Goal: Task Accomplishment & Management: Manage account settings

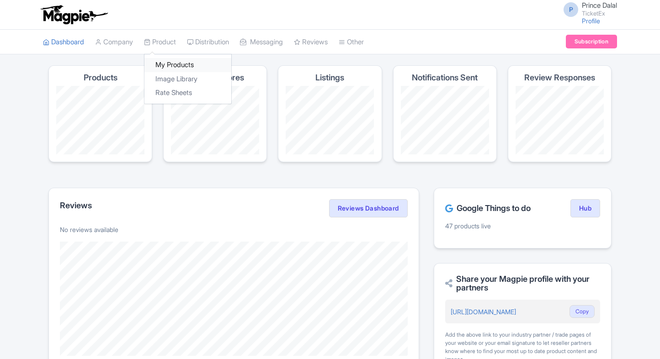
click at [168, 64] on link "My Products" at bounding box center [187, 65] width 87 height 14
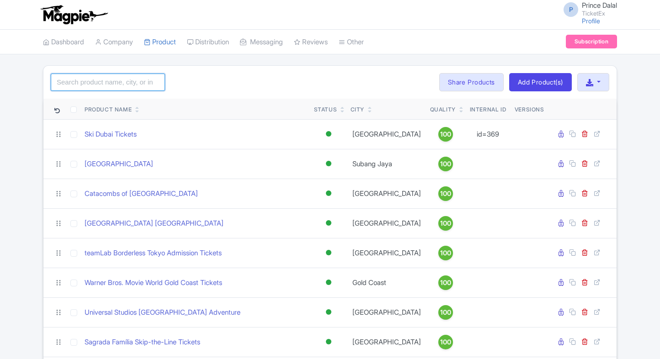
drag, startPoint x: 0, startPoint y: 0, endPoint x: 87, endPoint y: 76, distance: 115.3
click at [87, 76] on input "search" at bounding box center [108, 82] width 114 height 17
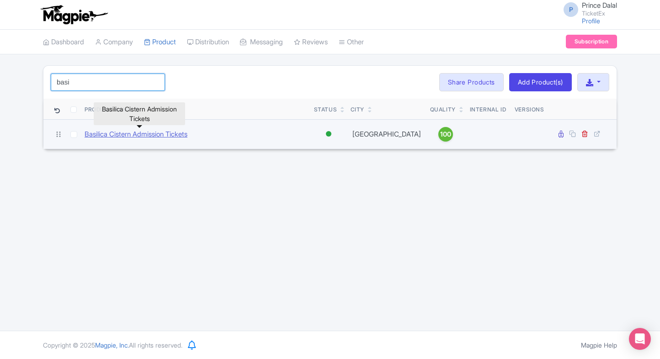
type input "basi"
click at [112, 131] on link "Basilica Cistern Admission Tickets" at bounding box center [136, 134] width 103 height 11
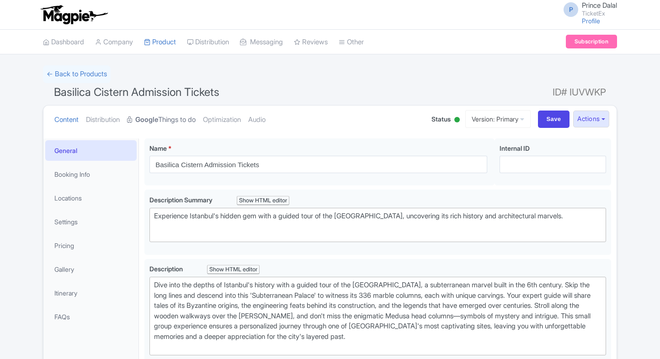
click at [154, 115] on strong "Google" at bounding box center [146, 120] width 23 height 11
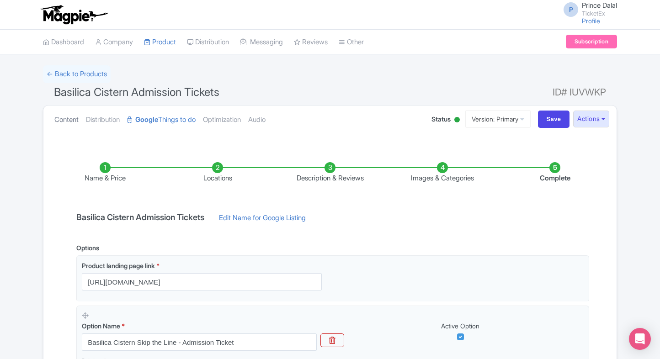
click at [64, 108] on link "Content" at bounding box center [66, 120] width 24 height 29
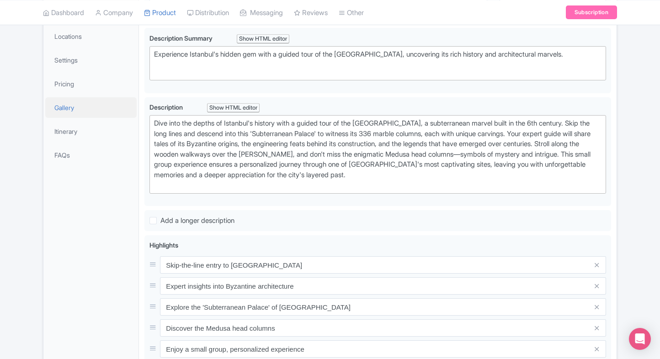
scroll to position [161, 0]
click at [81, 86] on link "Pricing" at bounding box center [90, 85] width 91 height 21
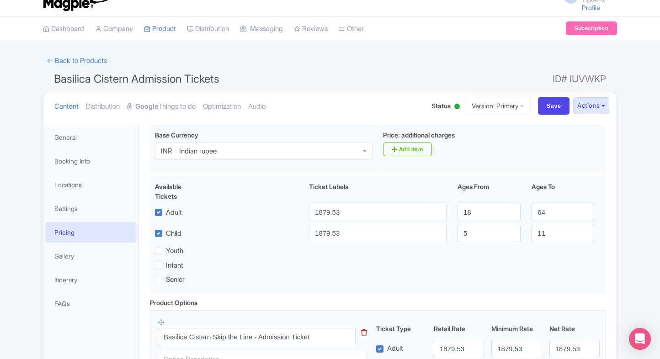
scroll to position [0, 0]
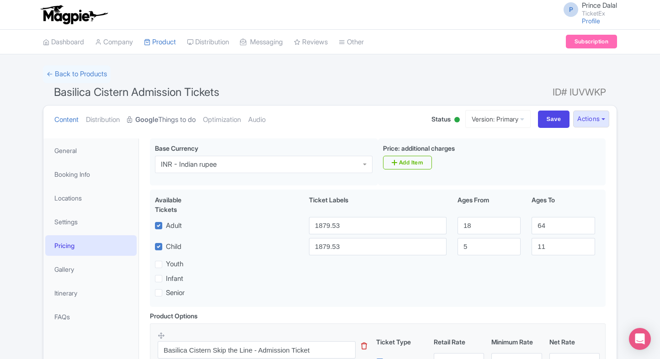
click at [168, 118] on link "Google Things to do" at bounding box center [161, 120] width 69 height 29
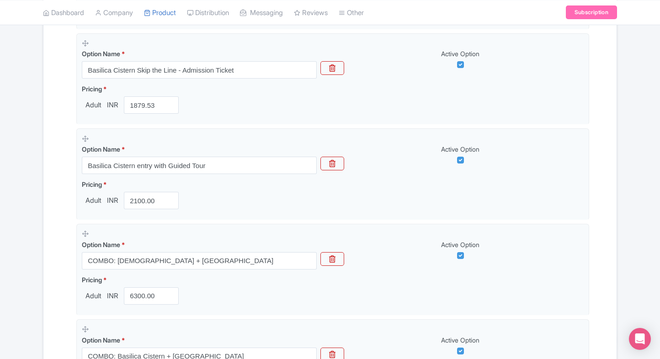
scroll to position [640, 0]
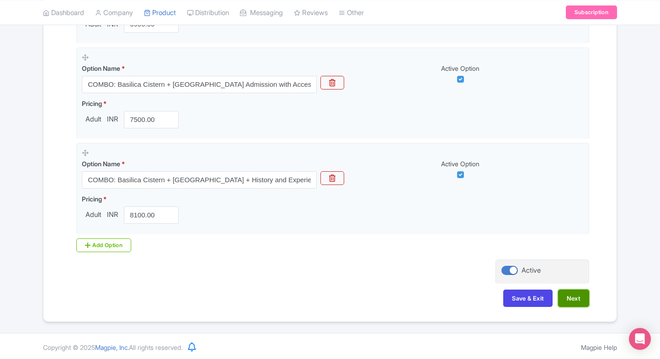
click at [581, 298] on button "Next" at bounding box center [573, 298] width 31 height 17
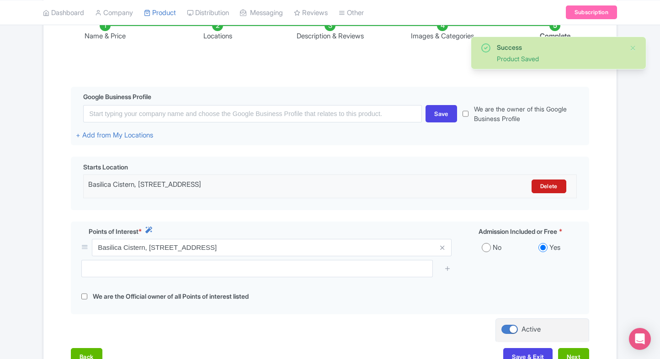
scroll to position [143, 0]
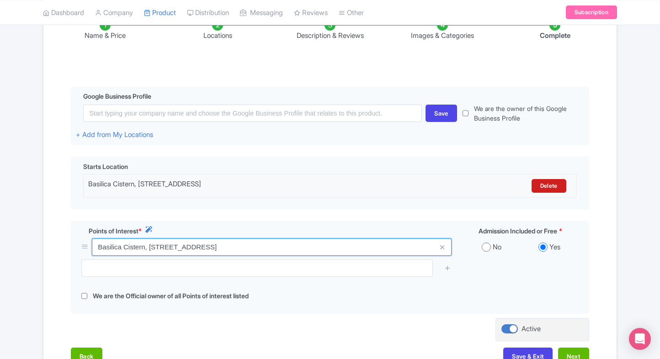
drag, startPoint x: 326, startPoint y: 248, endPoint x: 47, endPoint y: 245, distance: 279.3
click at [47, 245] on div "Name & Price Locations Description & Reviews Images & Categories Complete Edit …" at bounding box center [329, 187] width 573 height 373
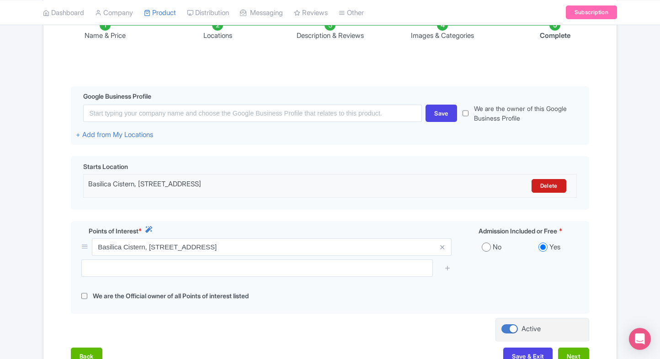
click at [611, 254] on div "Name & Price Locations Description & Reviews Images & Categories Complete Edit …" at bounding box center [330, 187] width 562 height 373
click at [580, 357] on button "Next" at bounding box center [573, 356] width 31 height 17
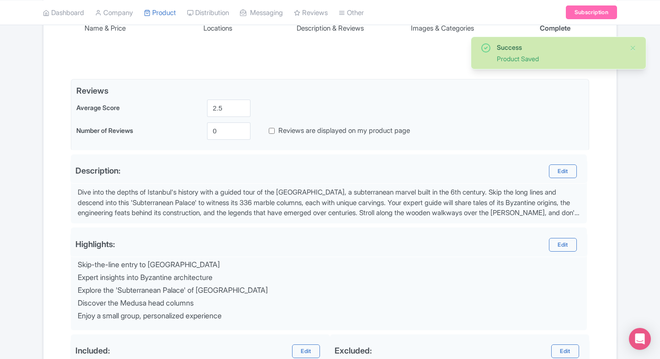
scroll to position [305, 0]
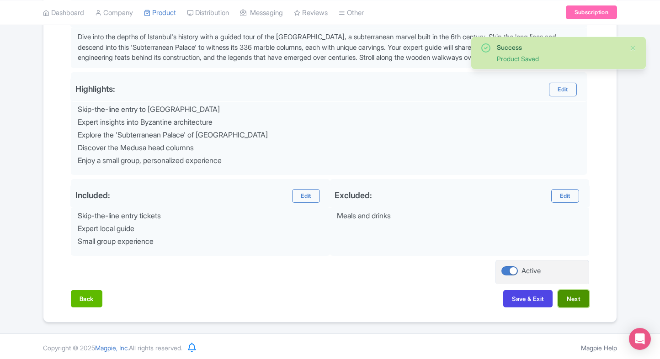
click at [580, 301] on button "Next" at bounding box center [573, 298] width 31 height 17
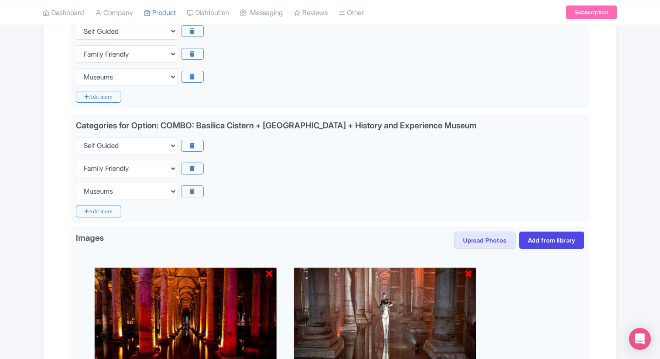
scroll to position [966, 0]
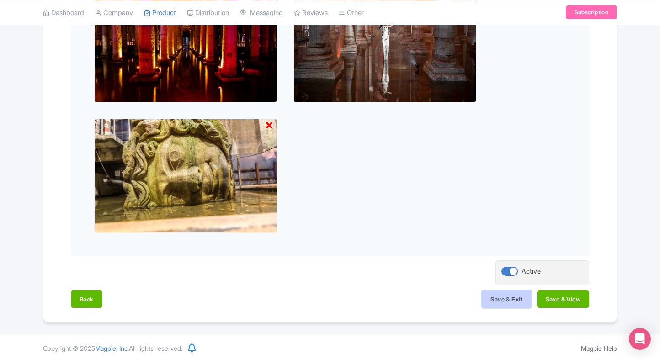
click at [520, 291] on button "Save & Exit" at bounding box center [506, 299] width 49 height 17
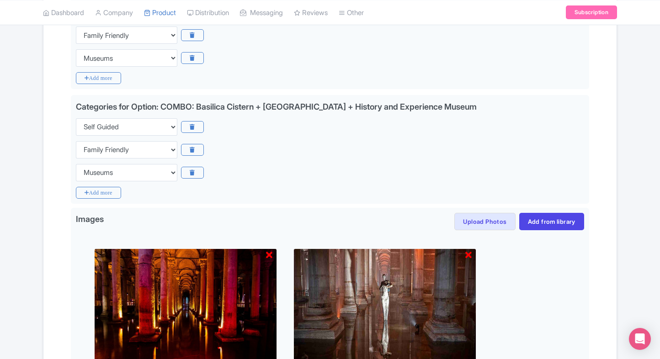
scroll to position [701, 0]
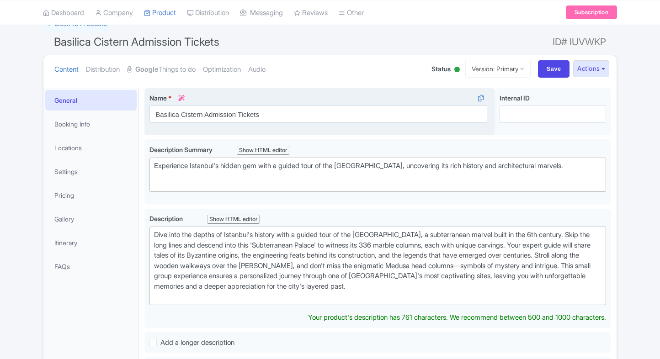
scroll to position [50, 0]
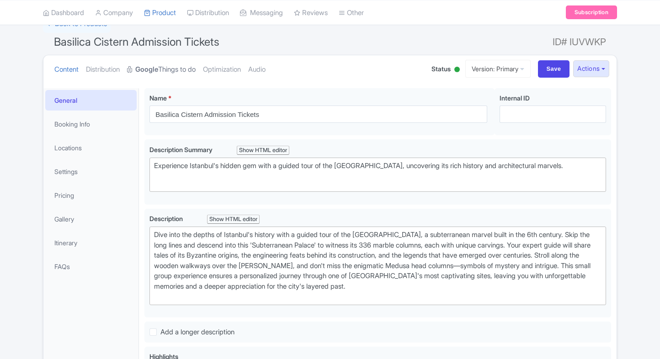
click at [181, 71] on link "Google Things to do" at bounding box center [161, 69] width 69 height 29
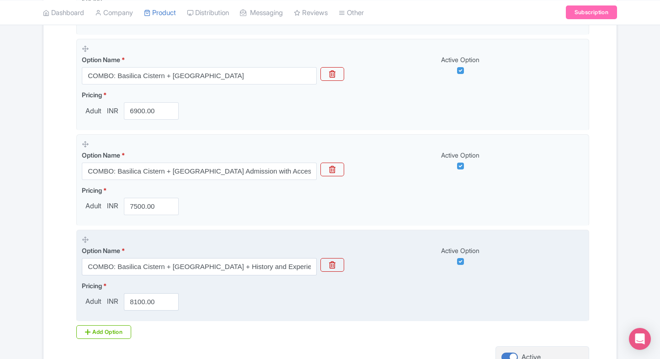
scroll to position [640, 0]
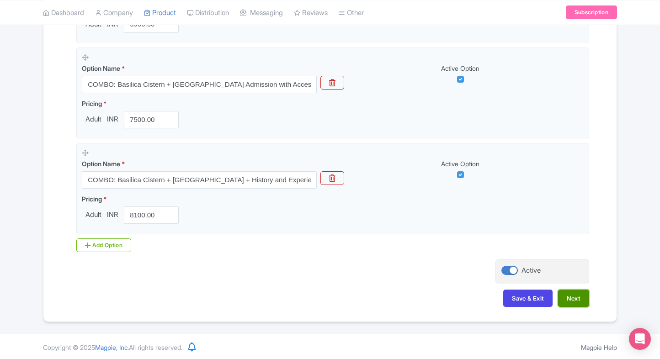
click at [572, 299] on button "Next" at bounding box center [573, 298] width 31 height 17
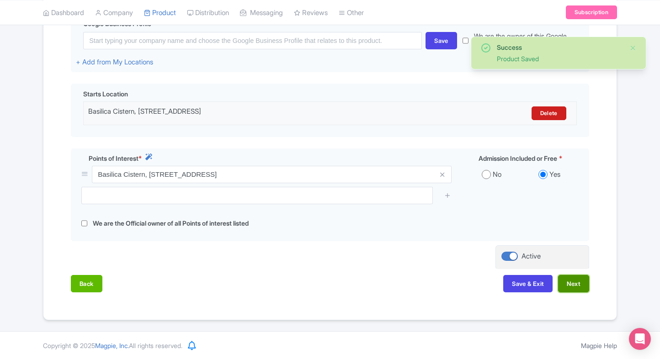
click at [578, 291] on button "Next" at bounding box center [573, 283] width 31 height 17
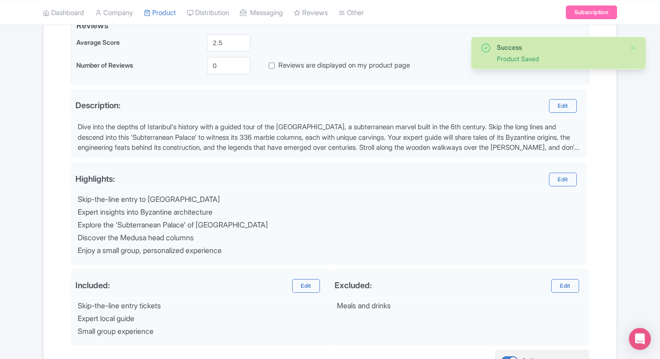
scroll to position [305, 0]
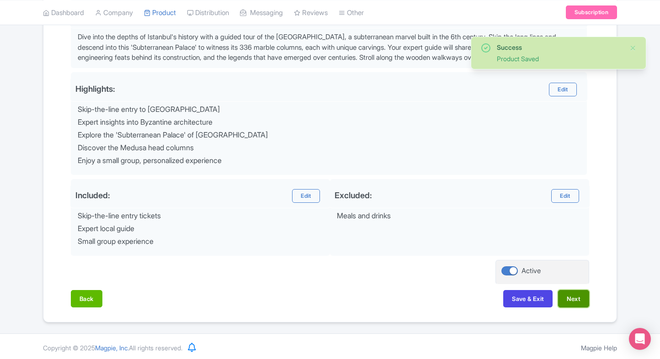
click at [572, 303] on button "Next" at bounding box center [573, 298] width 31 height 17
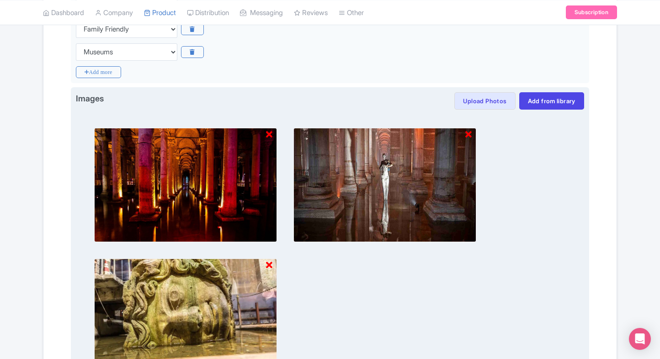
scroll to position [966, 0]
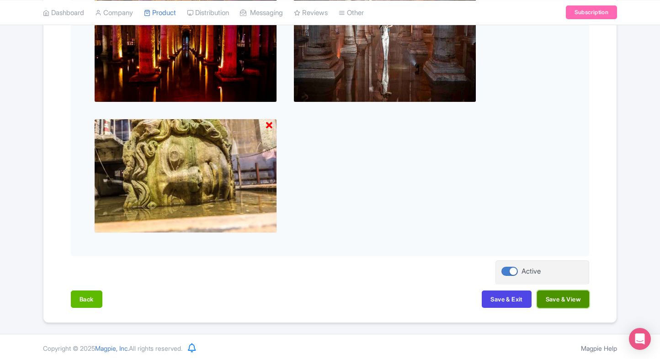
click at [568, 299] on button "Save & View" at bounding box center [563, 299] width 52 height 17
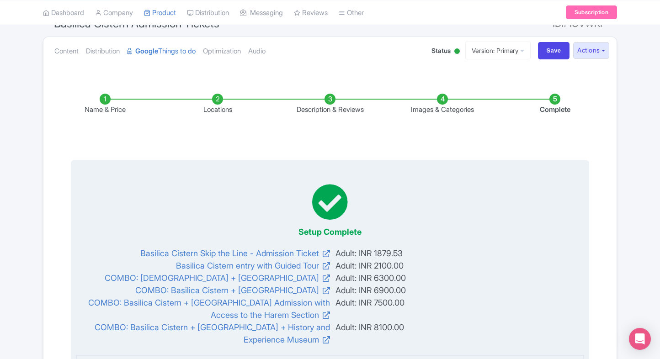
scroll to position [43, 0]
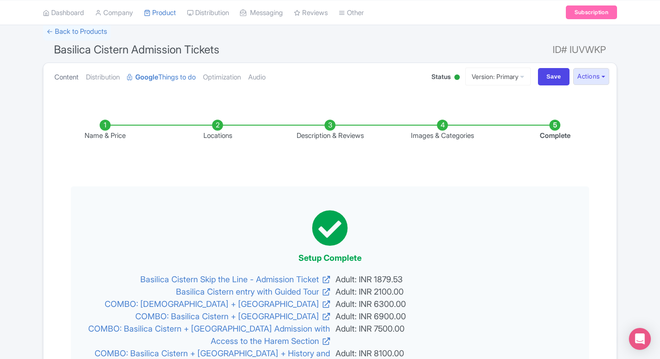
click at [73, 84] on link "Content" at bounding box center [66, 77] width 24 height 29
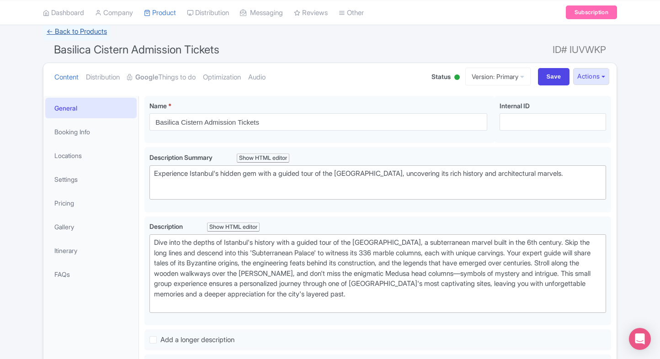
click at [54, 36] on link "← Back to Products" at bounding box center [77, 32] width 68 height 18
